Goal: Information Seeking & Learning: Check status

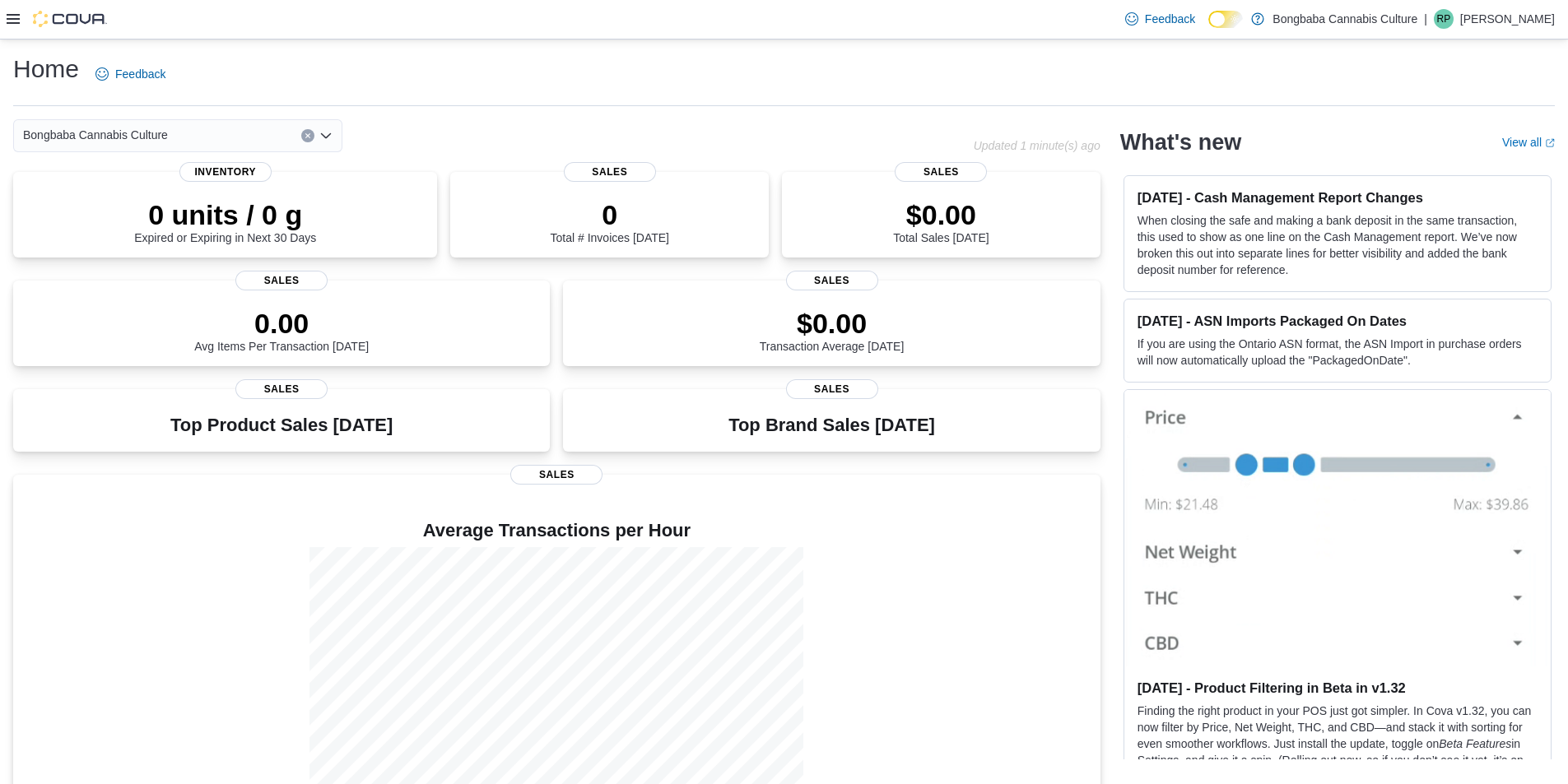
click at [19, 18] on icon at bounding box center [13, 18] width 13 height 13
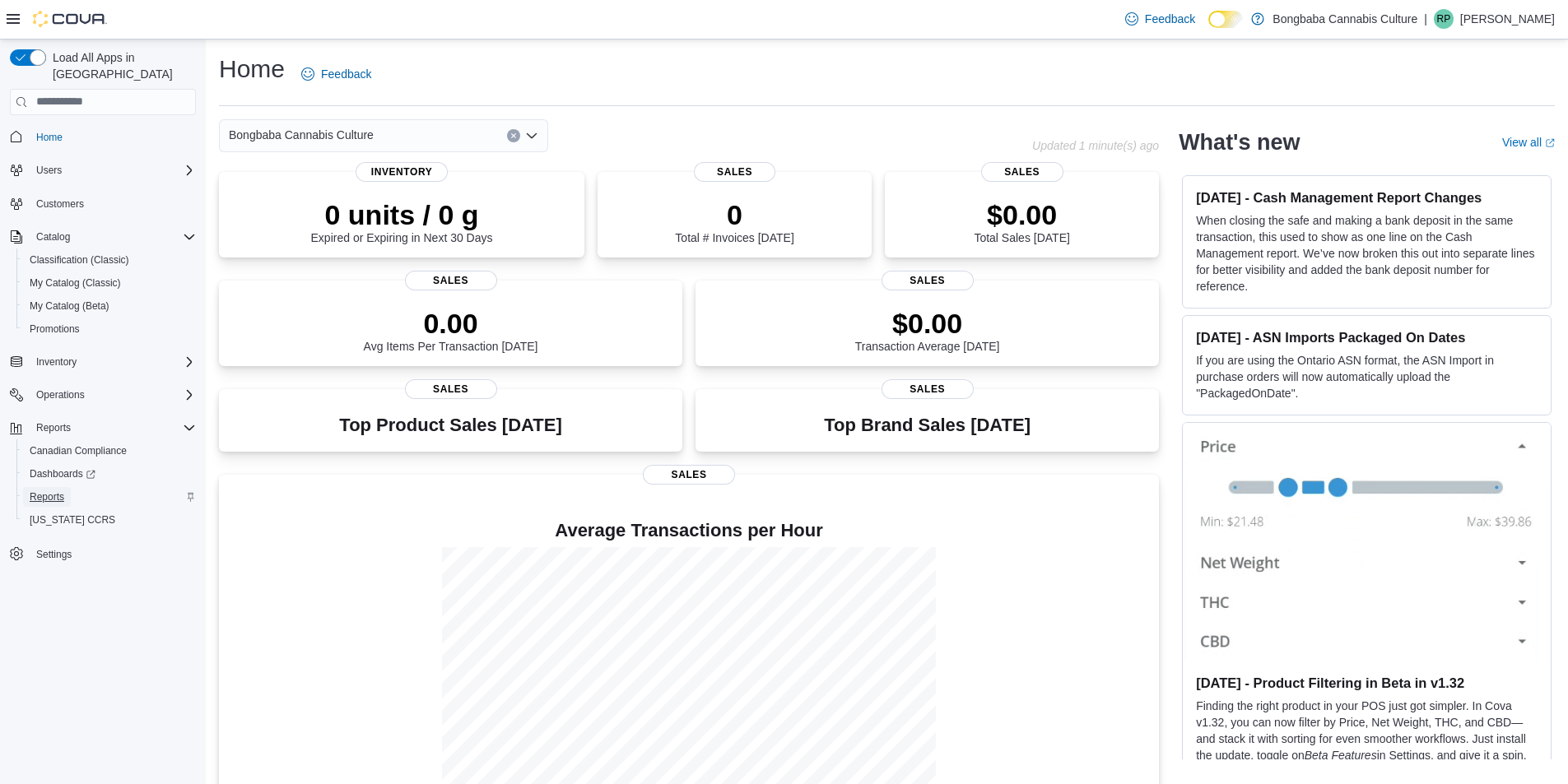
click at [52, 491] on span "Reports" at bounding box center [47, 497] width 35 height 13
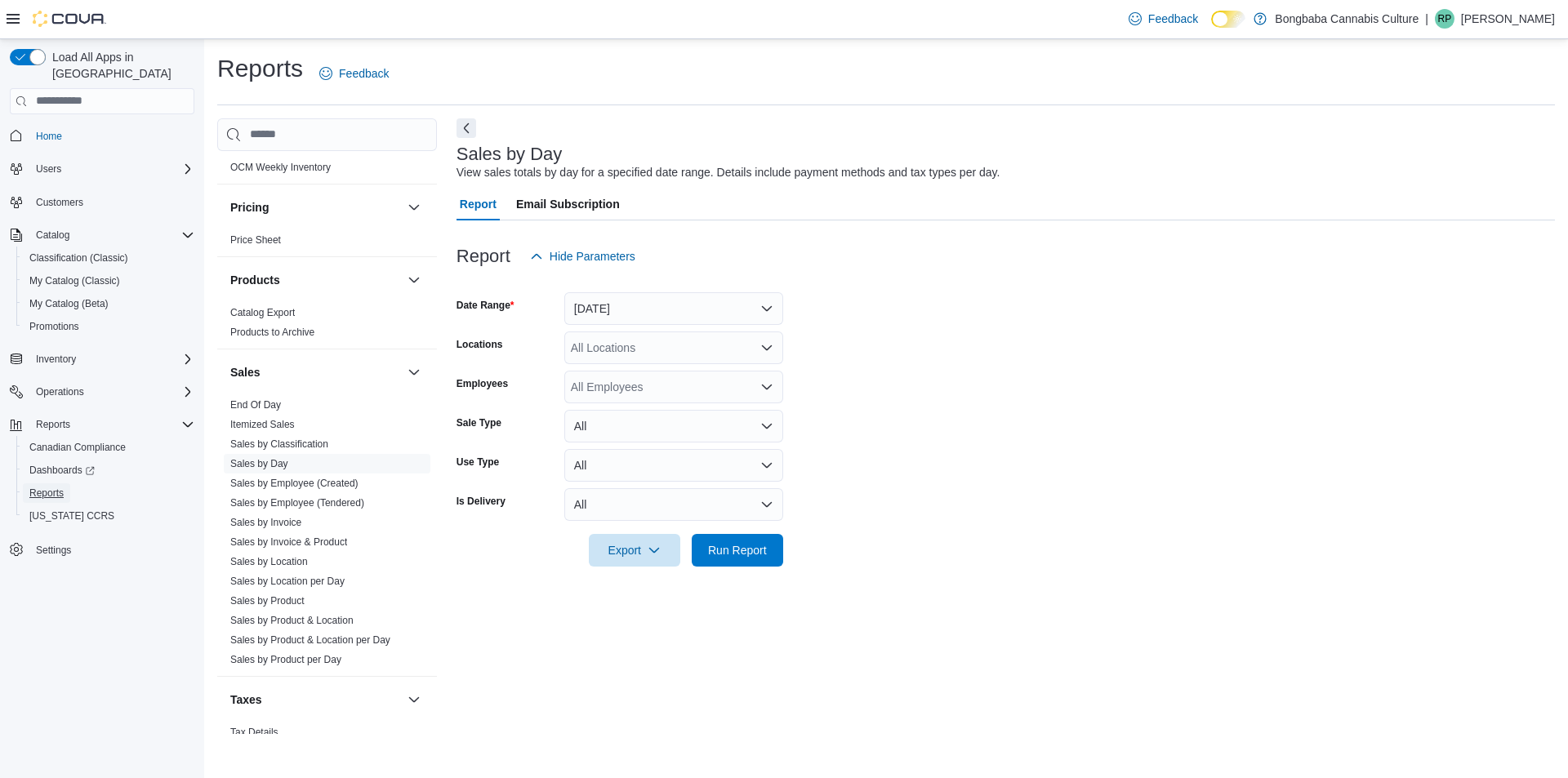
scroll to position [898, 0]
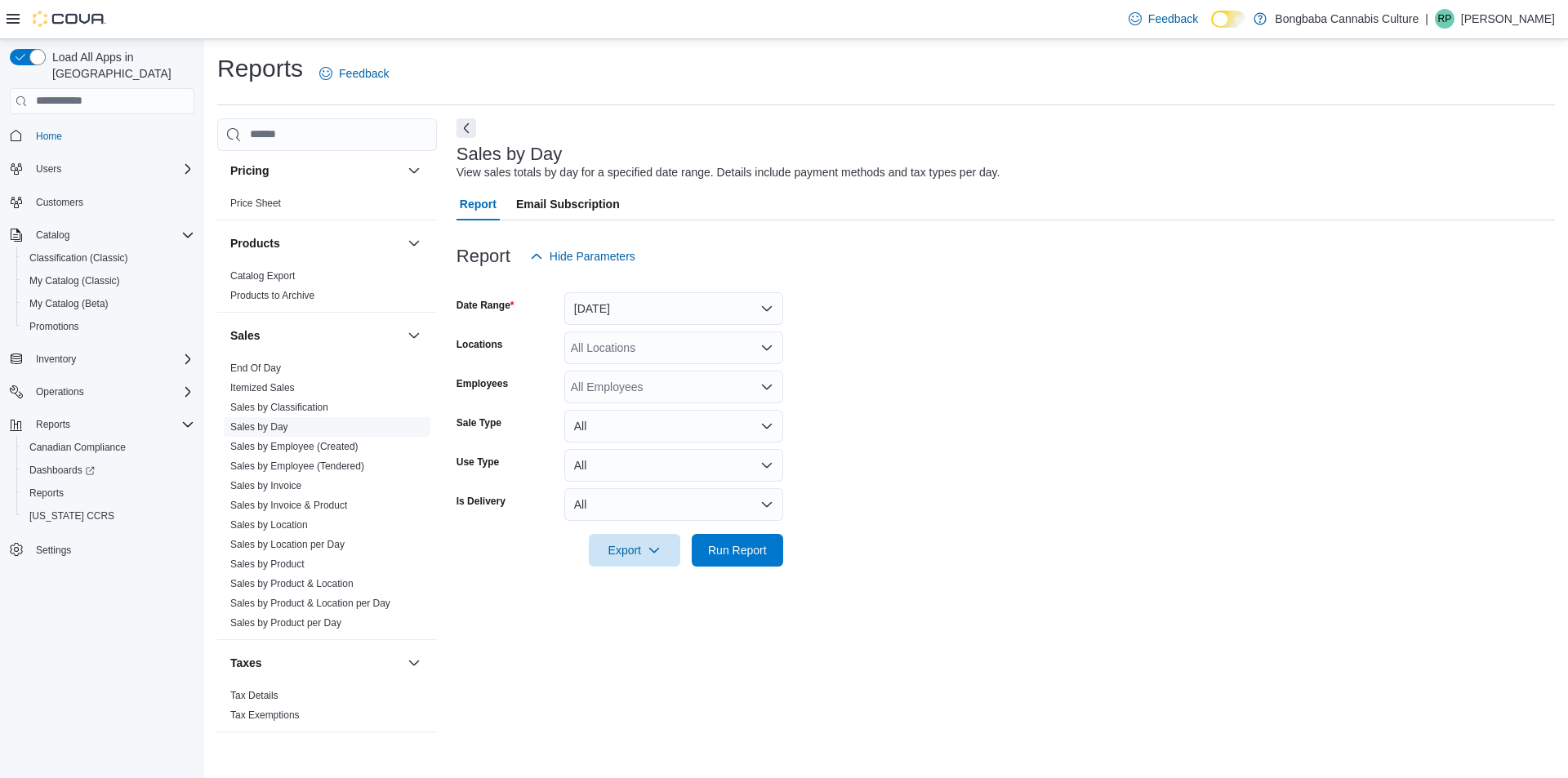
click at [275, 431] on link "Sales by Day" at bounding box center [259, 426] width 58 height 11
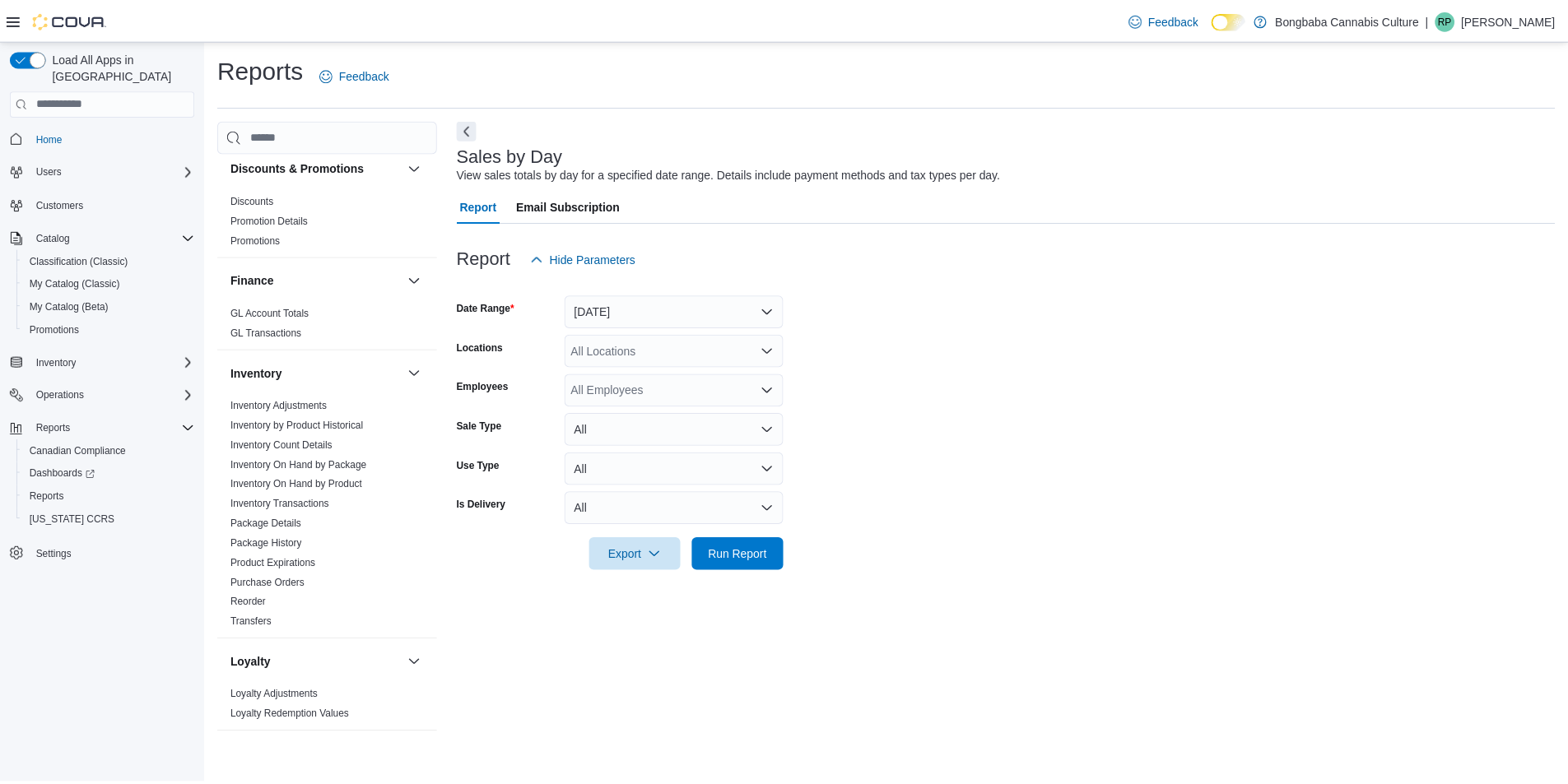
scroll to position [329, 0]
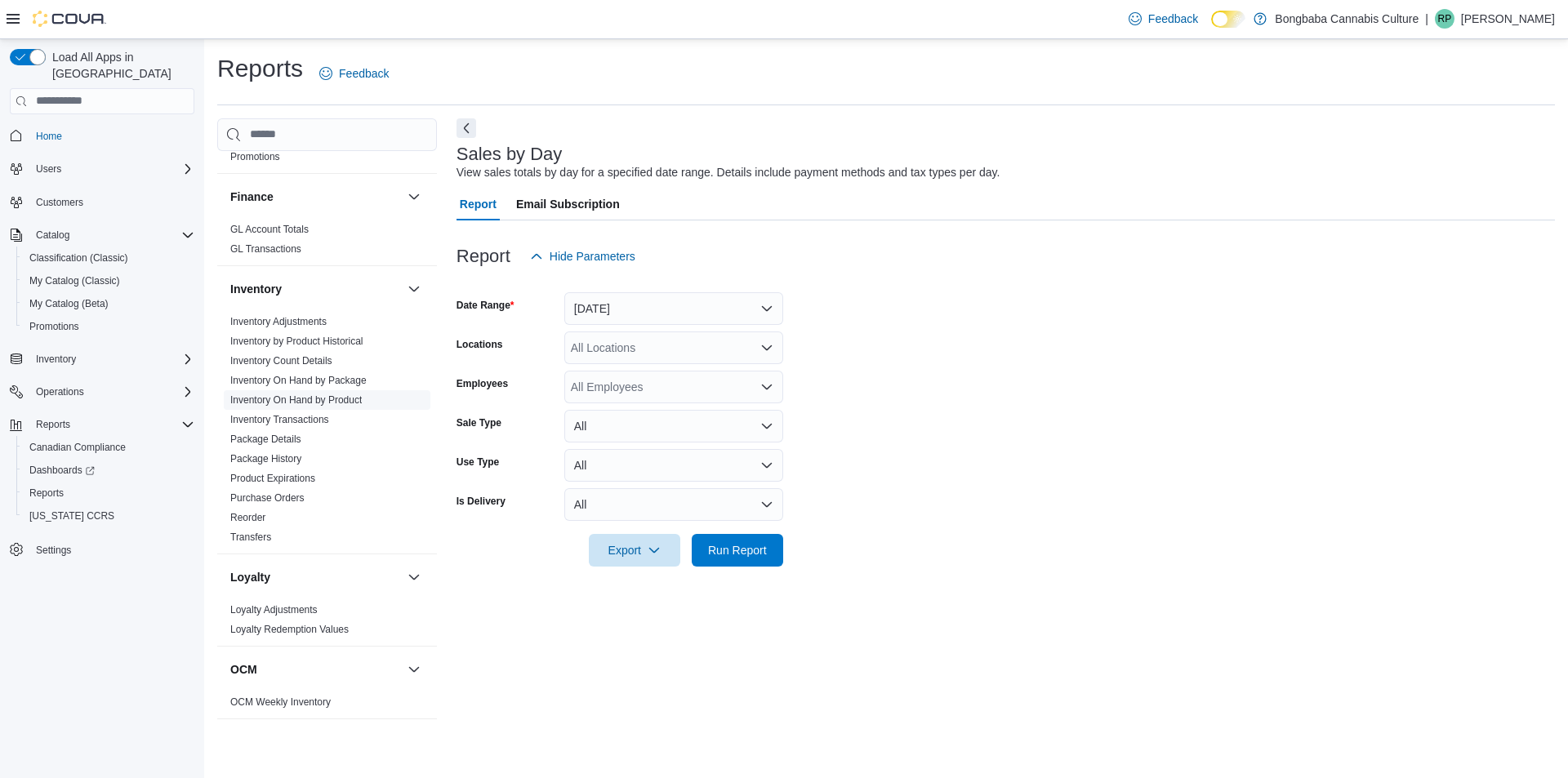
click at [313, 396] on link "Inventory On Hand by Product" at bounding box center [296, 399] width 132 height 11
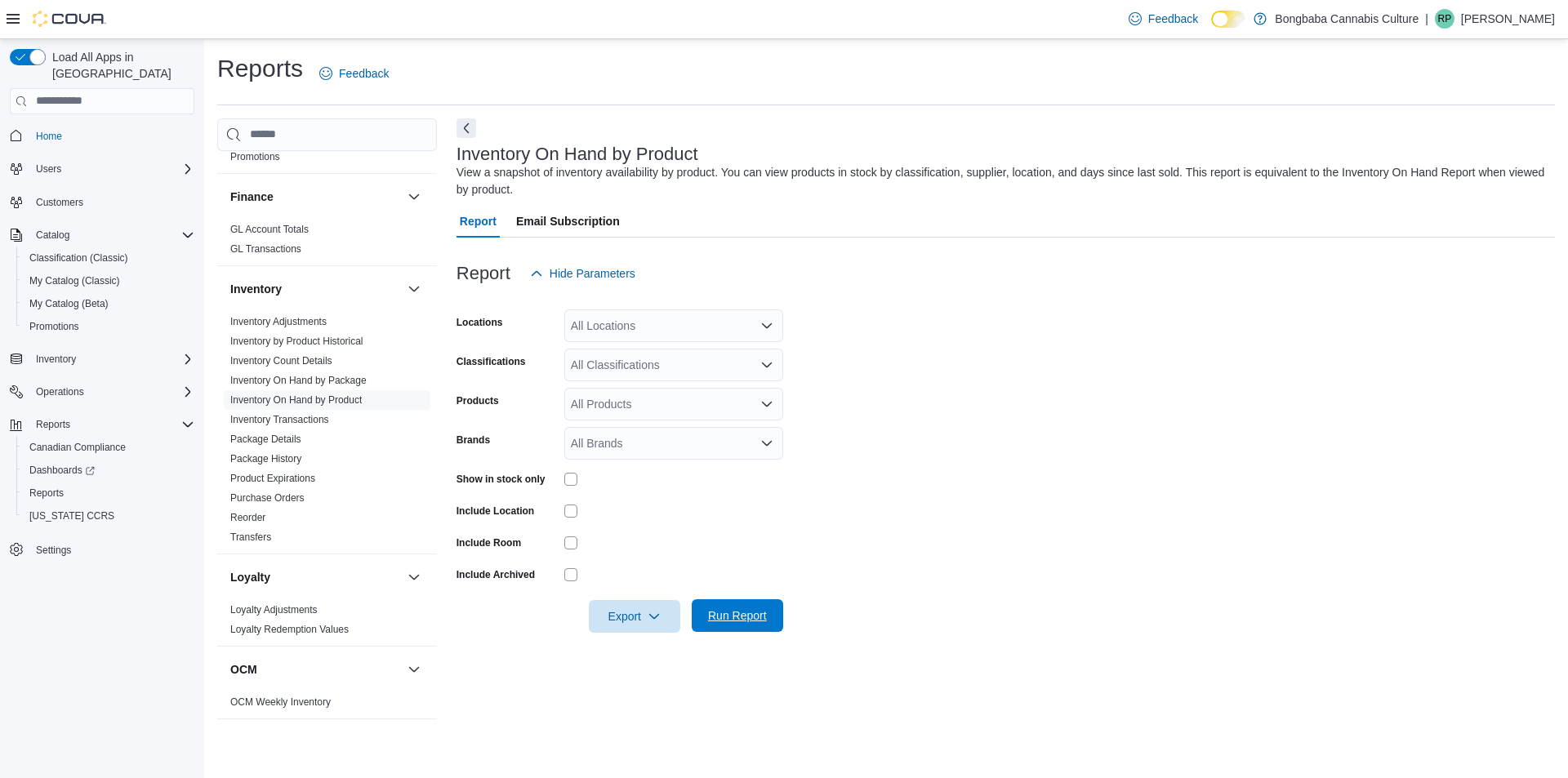
click at [781, 608] on button "Run Report" at bounding box center [737, 616] width 92 height 33
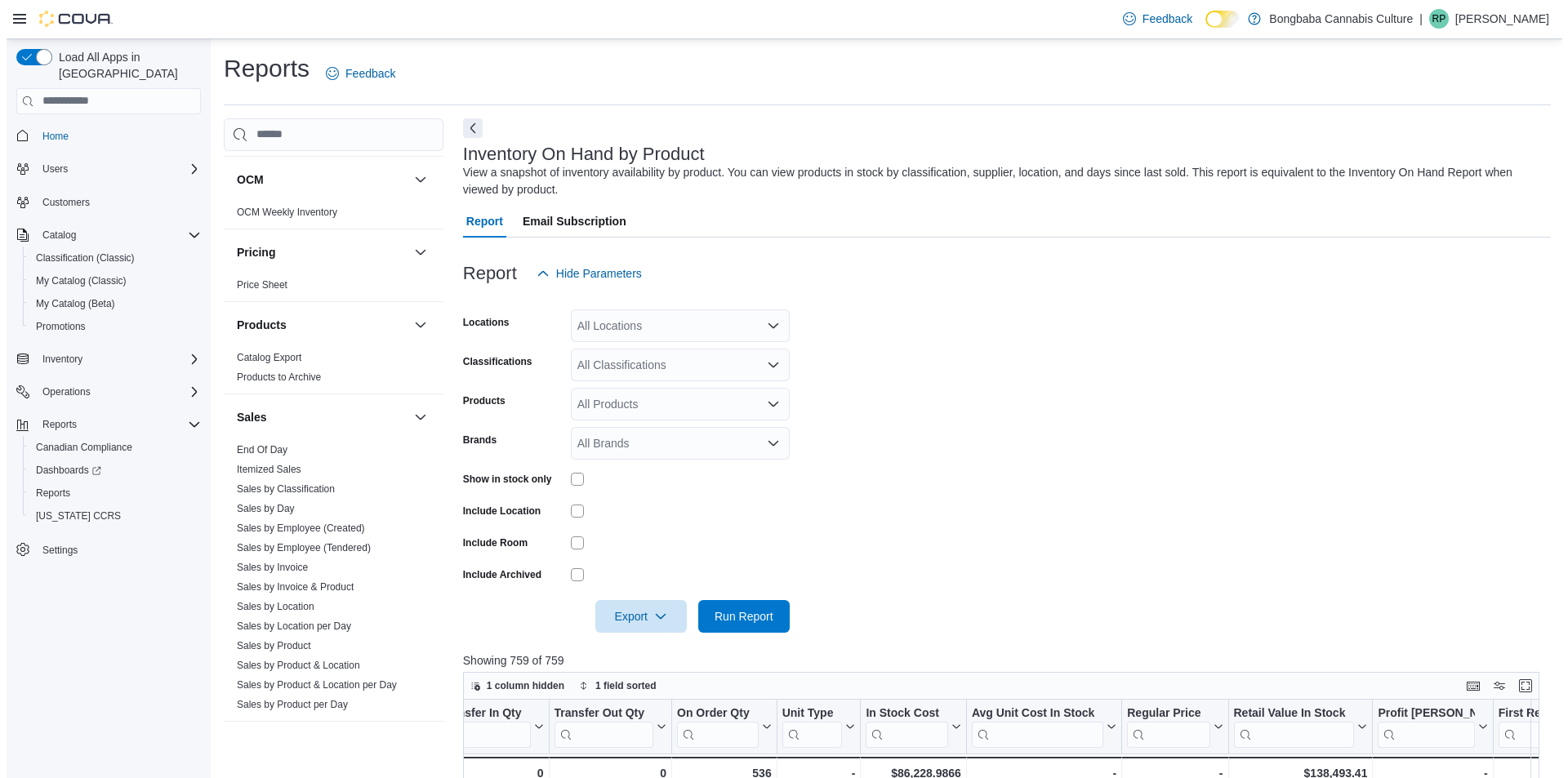
scroll to position [898, 0]
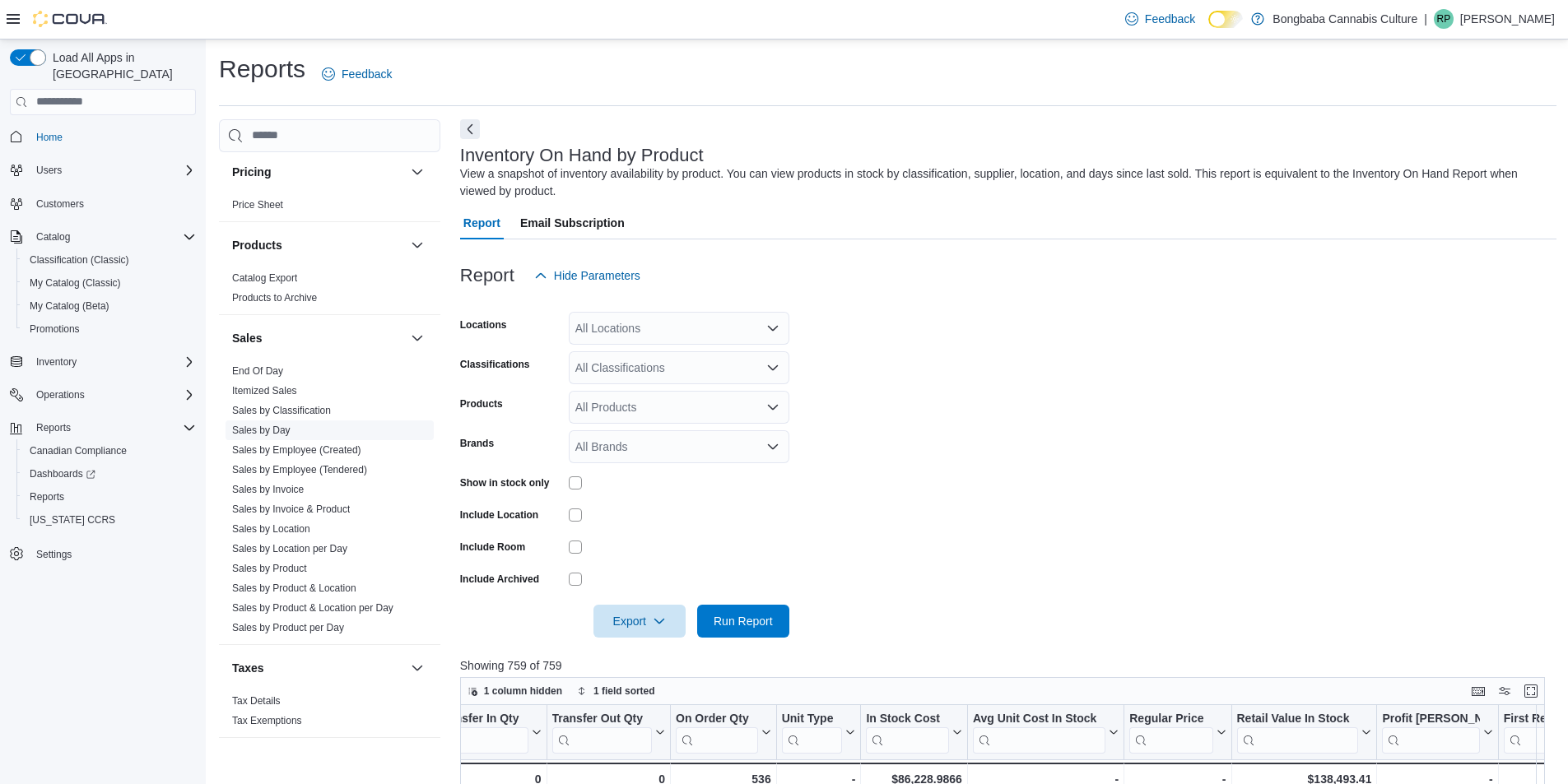
click at [298, 432] on span "Sales by Day" at bounding box center [329, 430] width 209 height 20
click at [286, 427] on link "Sales by Day" at bounding box center [261, 430] width 58 height 11
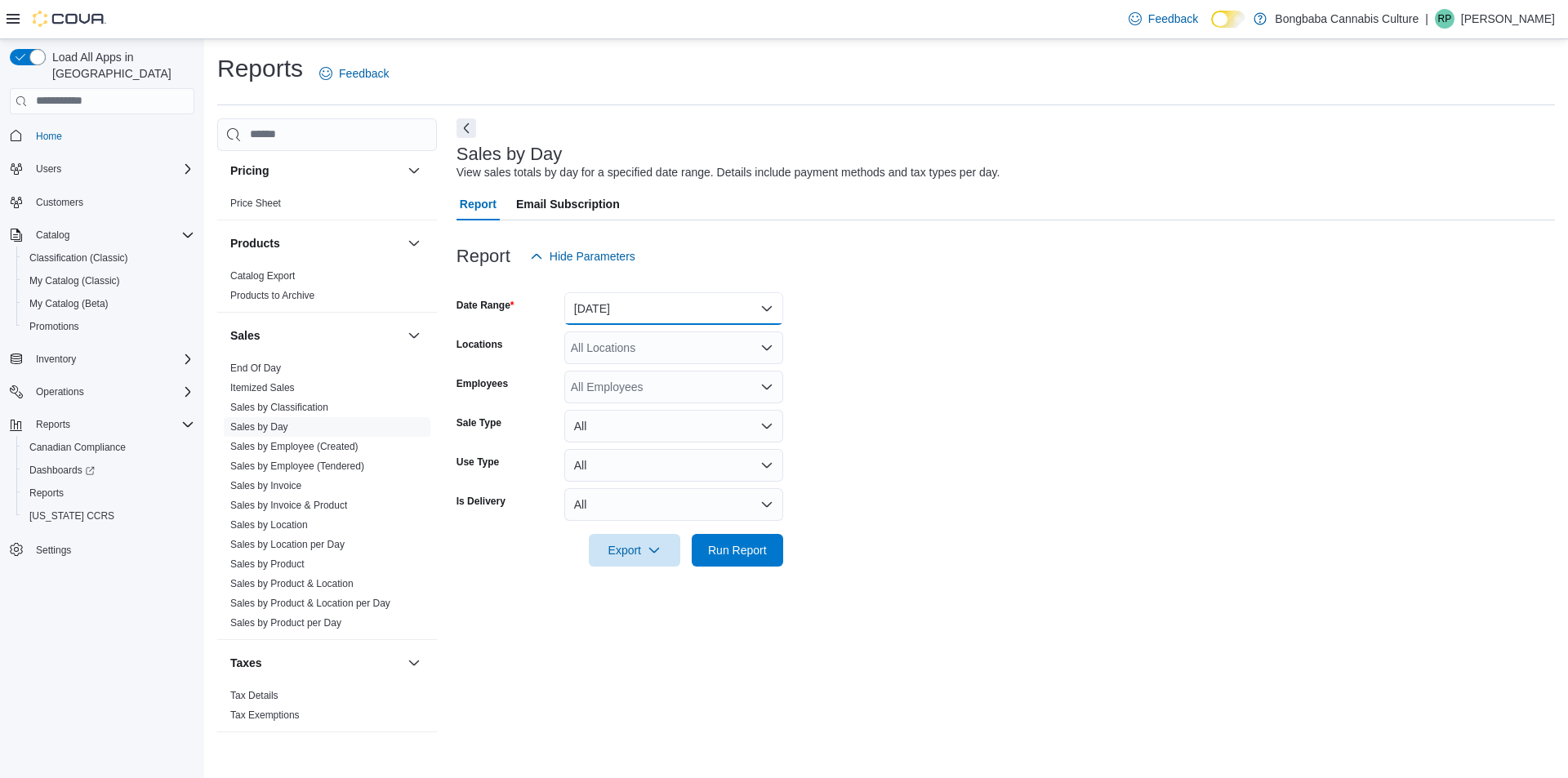
click at [697, 316] on button "[DATE]" at bounding box center [673, 308] width 219 height 33
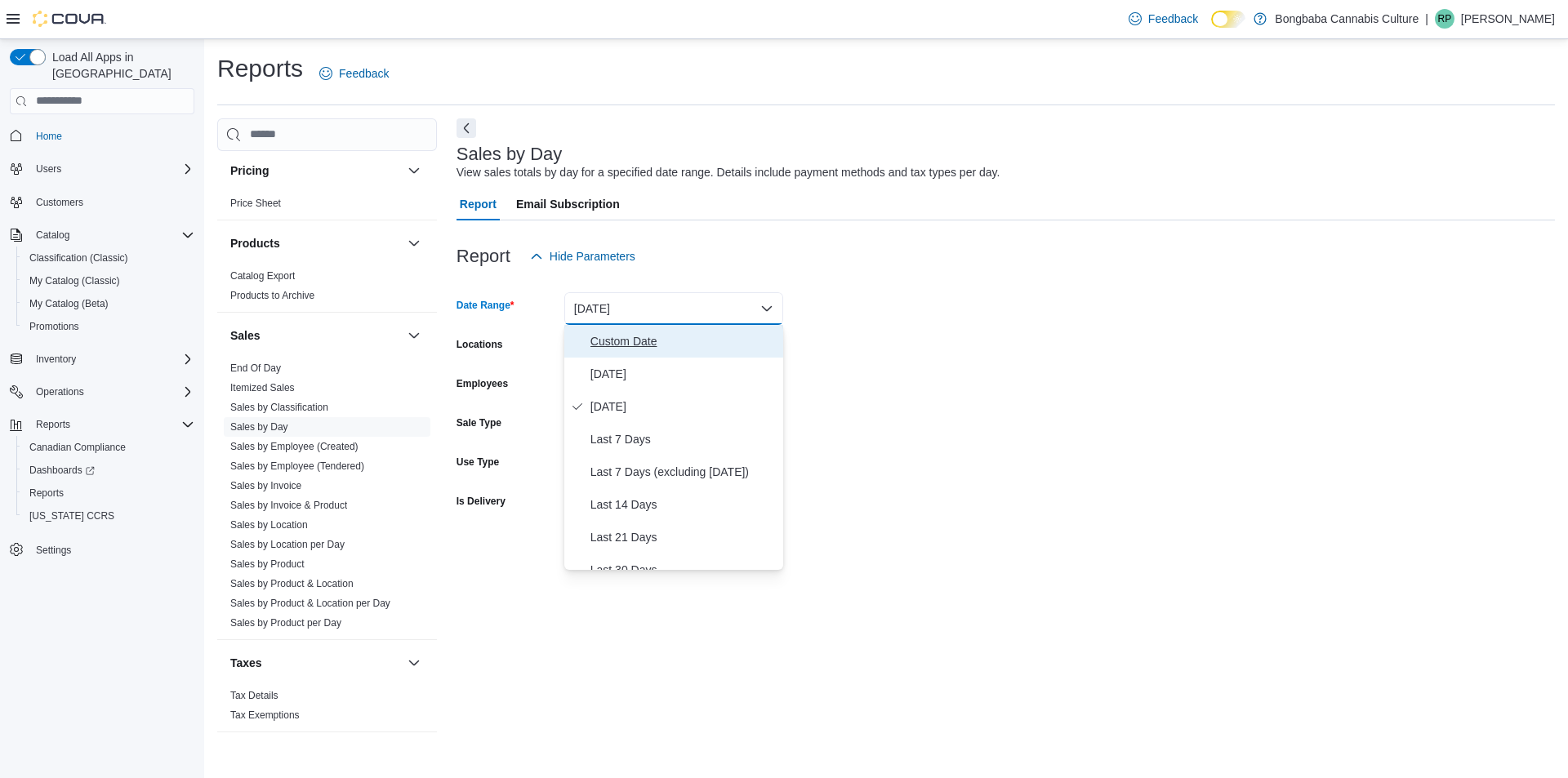
click at [611, 350] on span "Custom Date" at bounding box center [684, 341] width 186 height 20
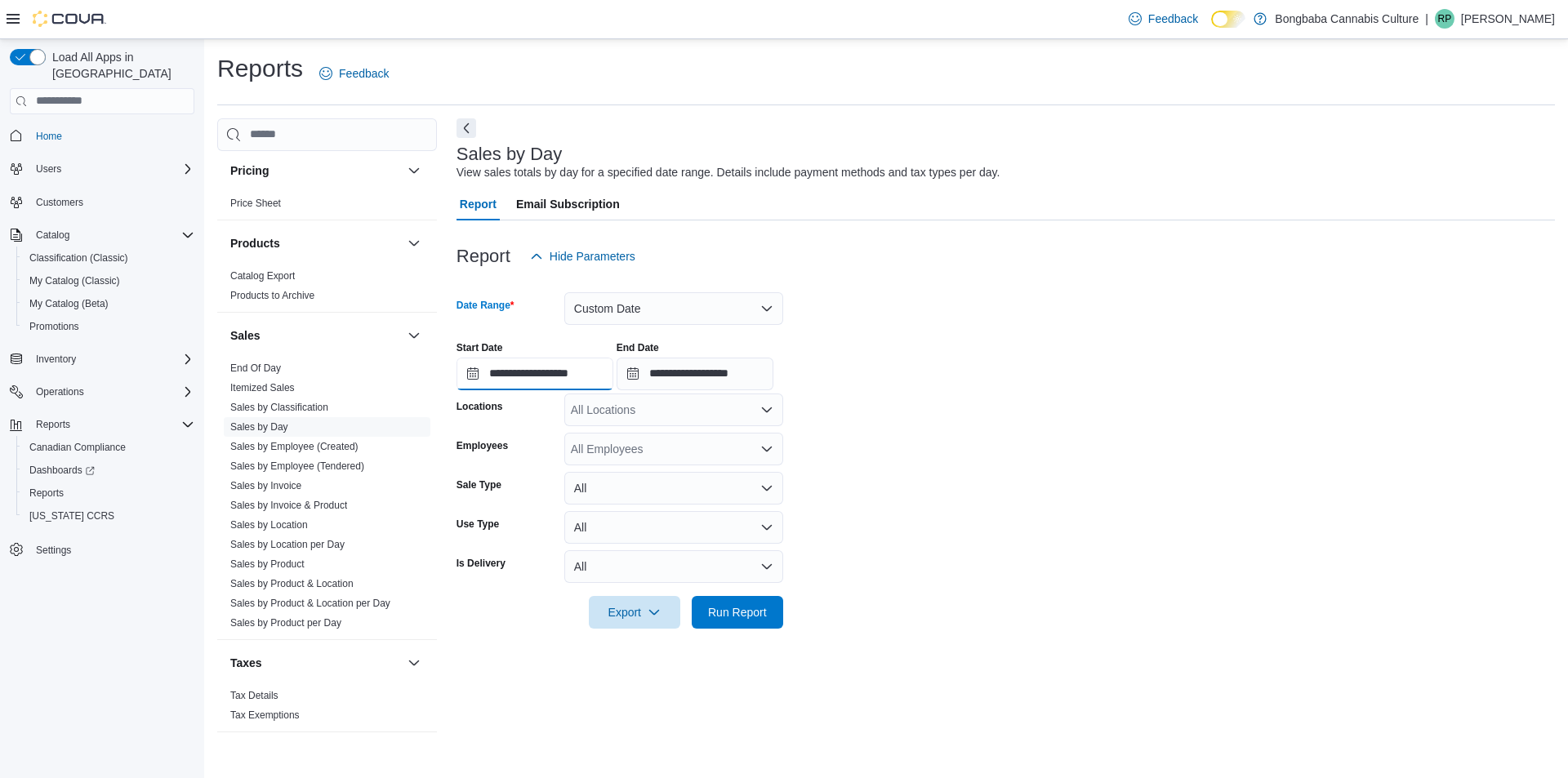
click at [471, 374] on input "**********" at bounding box center [535, 374] width 157 height 33
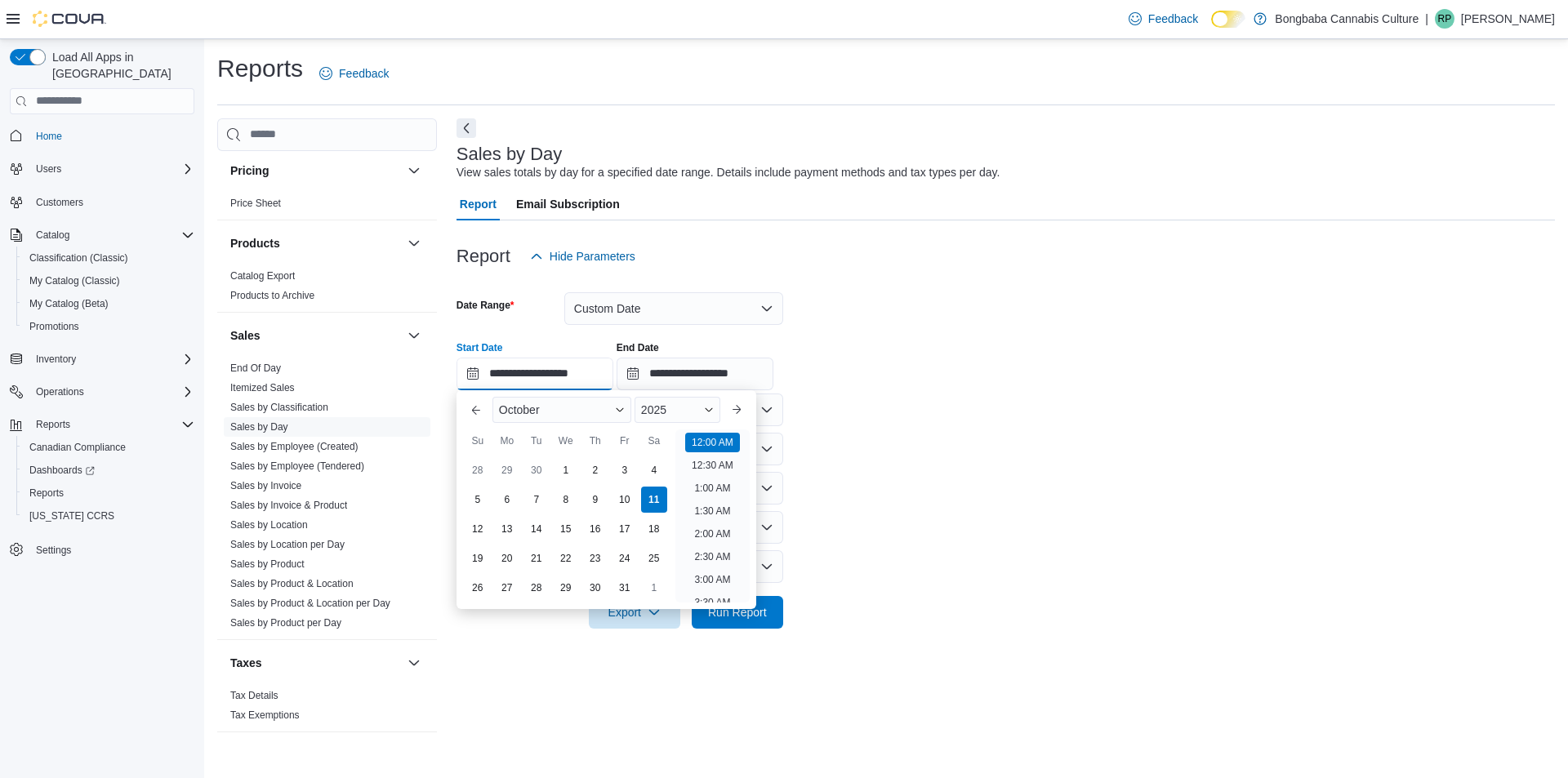
scroll to position [50, 0]
click at [569, 465] on div "1" at bounding box center [565, 470] width 29 height 29
type input "**********"
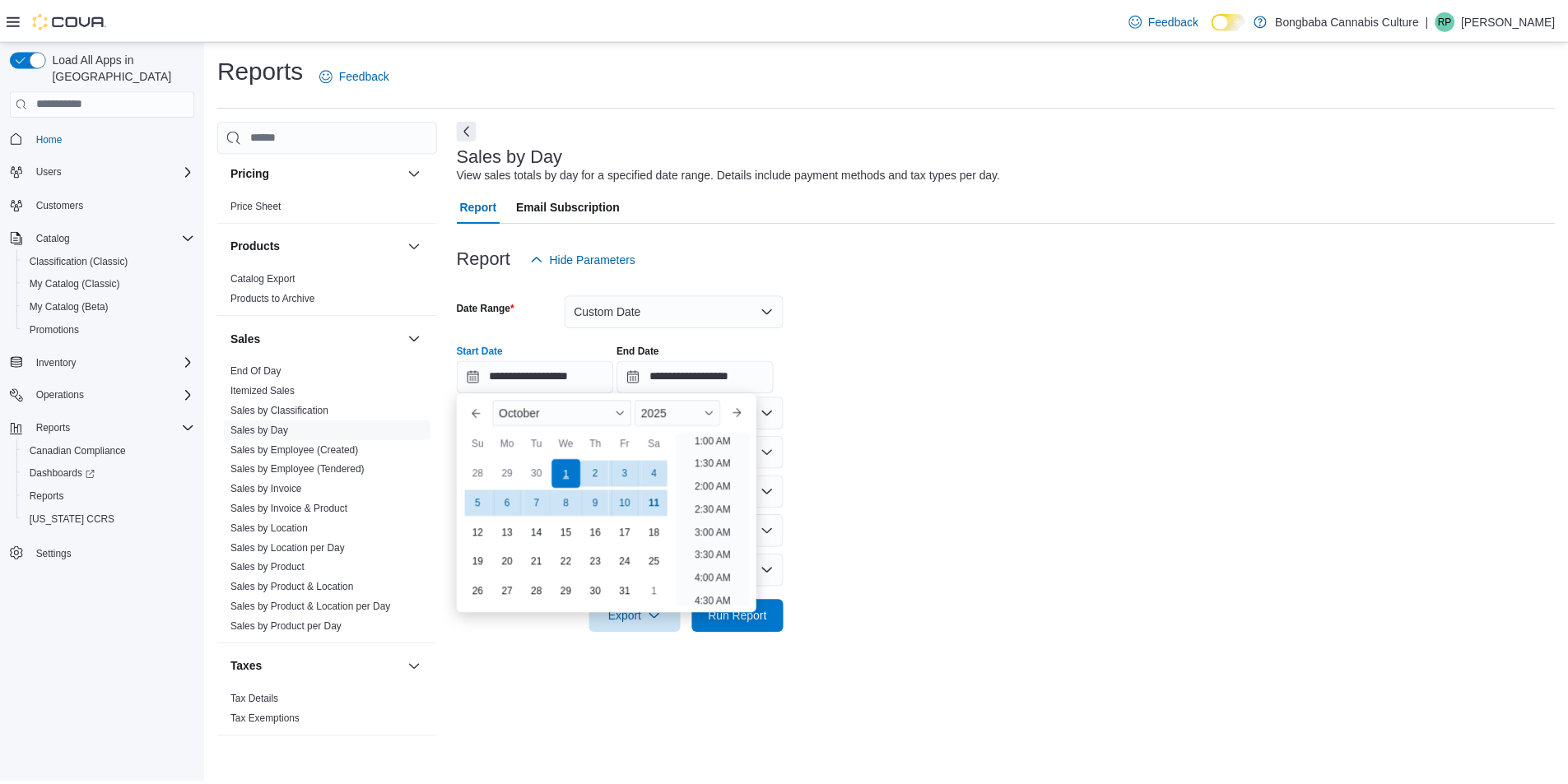
scroll to position [3, 0]
click at [1121, 534] on form "**********" at bounding box center [1014, 454] width 1107 height 359
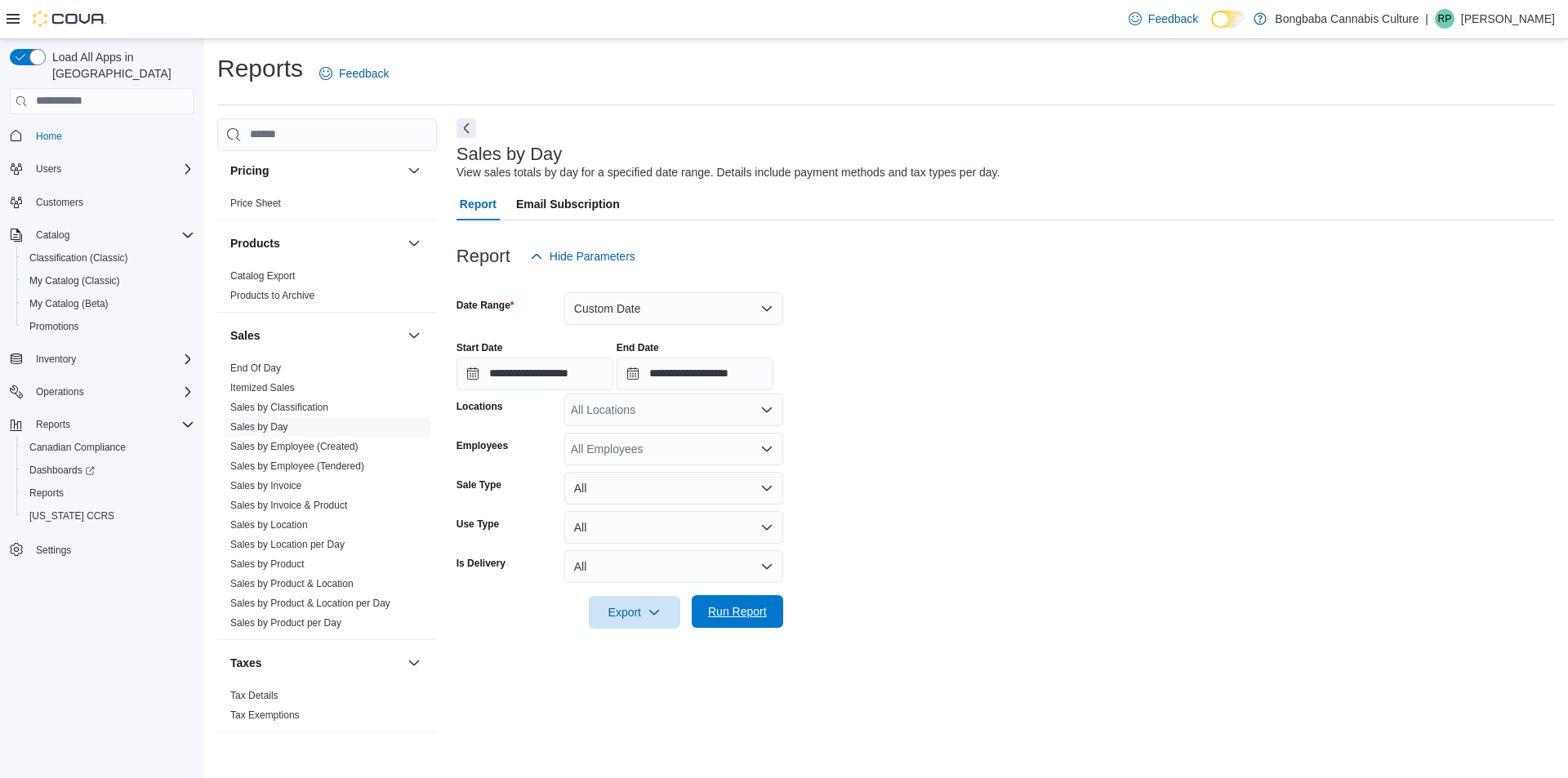
click at [768, 617] on span "Run Report" at bounding box center [737, 612] width 72 height 33
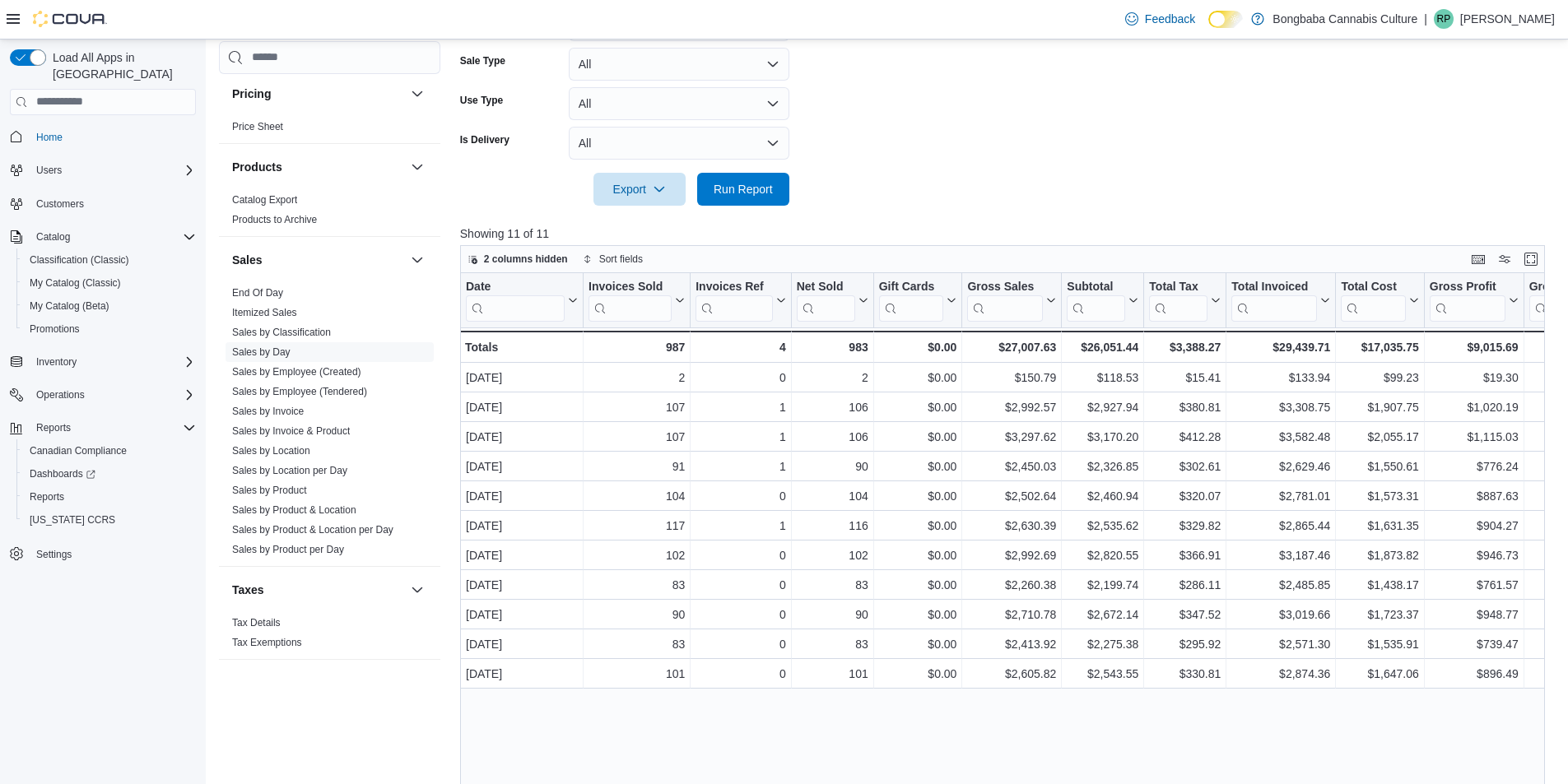
scroll to position [529, 0]
